Goal: Check status

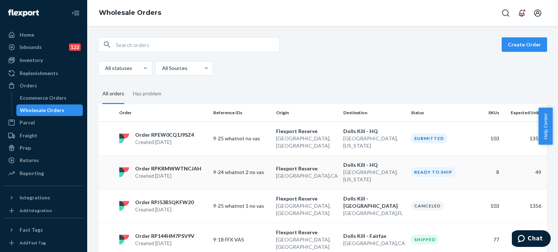
click at [336, 158] on td "[GEOGRAPHIC_DATA] [GEOGRAPHIC_DATA] , [GEOGRAPHIC_DATA]" at bounding box center [306, 172] width 67 height 34
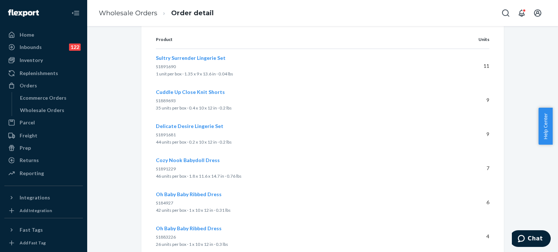
scroll to position [234, 0]
click at [211, 57] on span "Sultry Surrender Lingerie Set" at bounding box center [191, 57] width 70 height 6
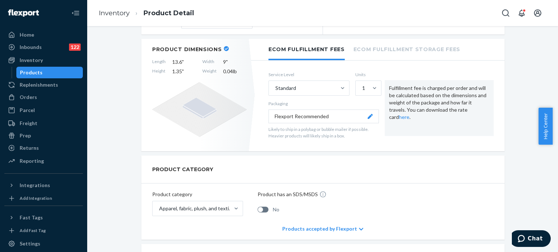
scroll to position [174, 0]
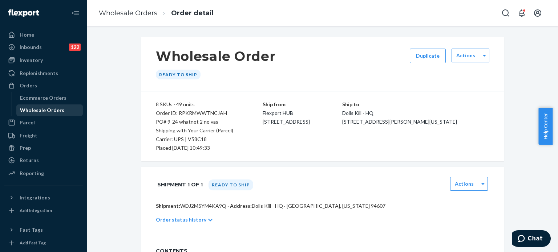
click at [39, 114] on div "Wholesale Orders" at bounding box center [49, 110] width 65 height 10
